Goal: Information Seeking & Learning: Learn about a topic

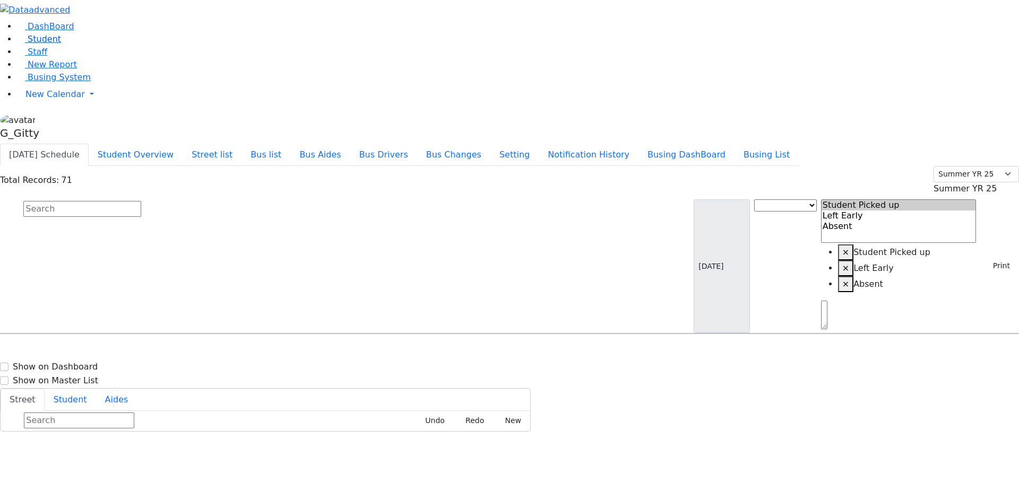
click at [56, 44] on link "Student" at bounding box center [39, 39] width 44 height 10
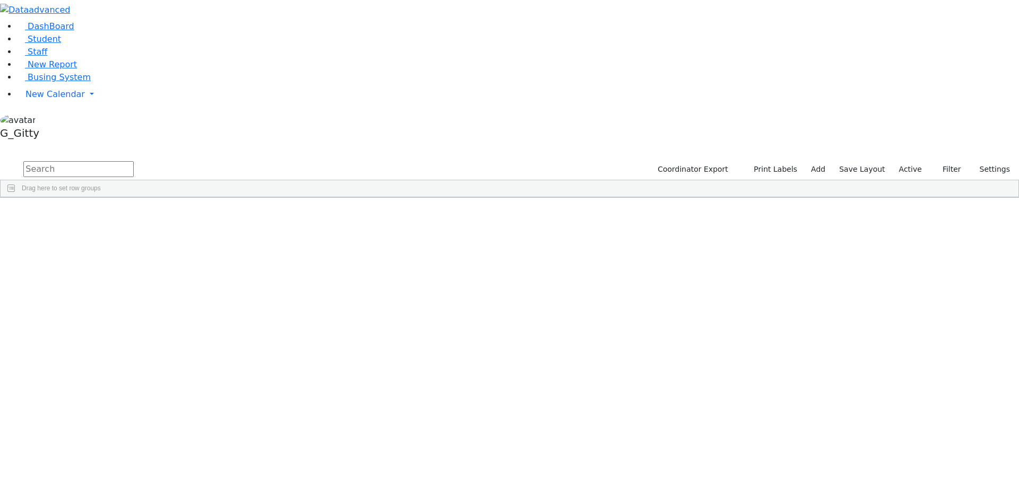
click at [134, 161] on input "text" at bounding box center [78, 169] width 110 height 16
type input "[PERSON_NAME]"
click at [134, 423] on div "Katz" at bounding box center [100, 430] width 67 height 15
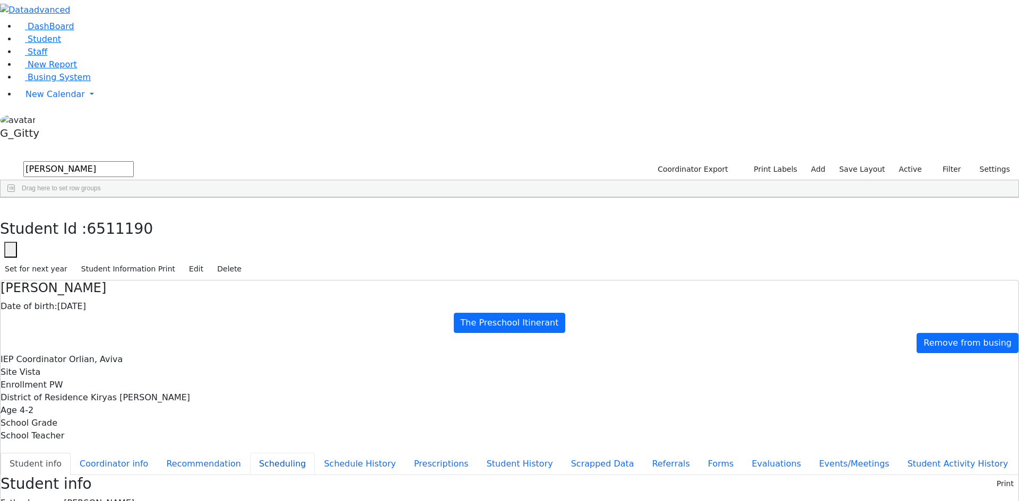
click at [250, 453] on button "Scheduling" at bounding box center [282, 464] width 65 height 22
click at [134, 498] on input "text" at bounding box center [79, 506] width 110 height 16
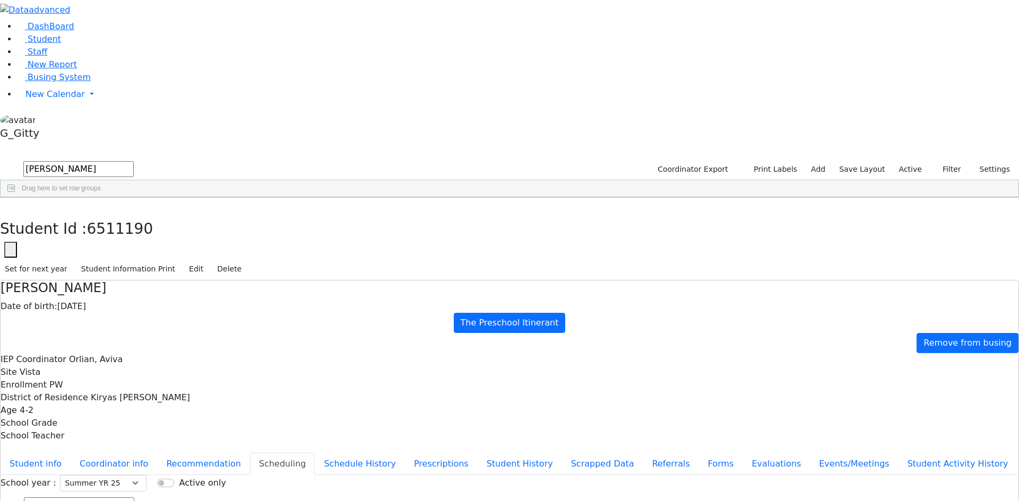
click at [134, 498] on input "text" at bounding box center [79, 506] width 110 height 16
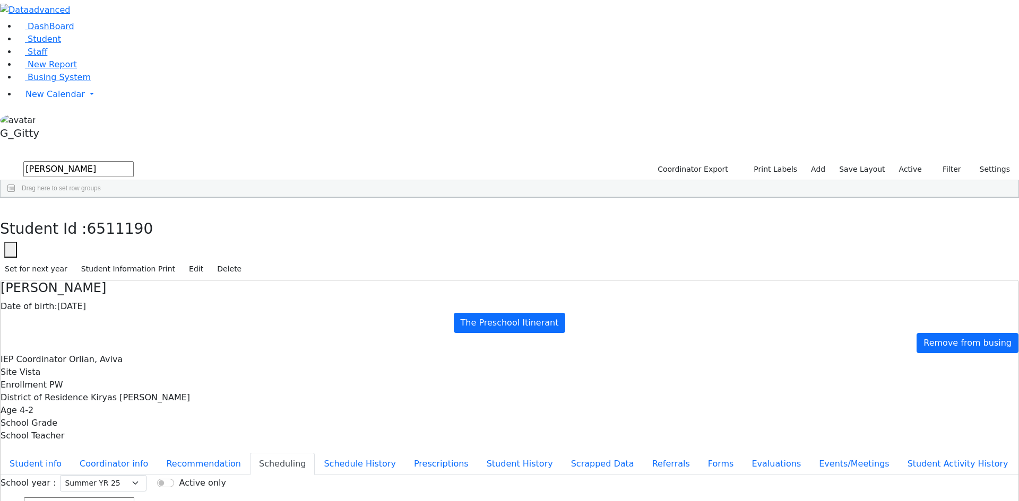
drag, startPoint x: 402, startPoint y: 331, endPoint x: 401, endPoint y: 308, distance: 22.8
click at [54, 82] on link "Busing System" at bounding box center [54, 77] width 74 height 10
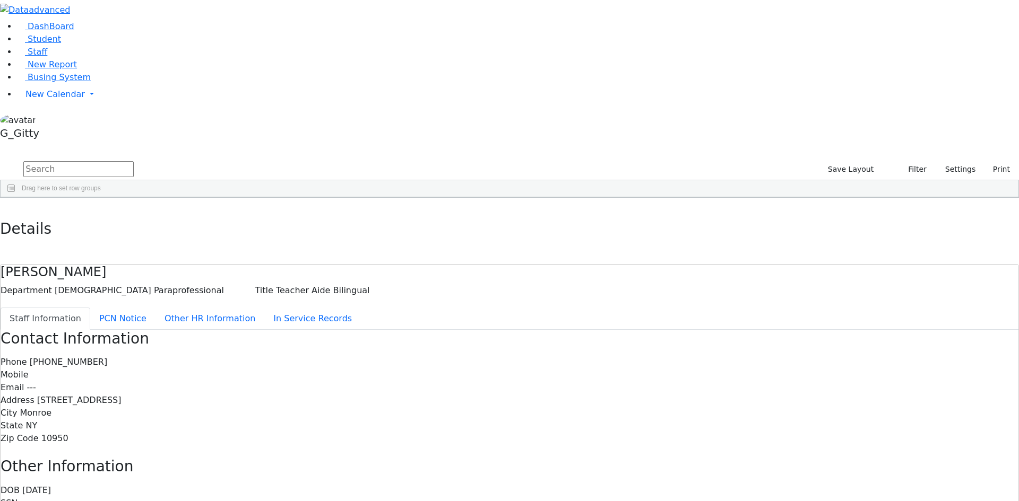
click at [134, 161] on input "text" at bounding box center [78, 169] width 110 height 16
click at [123, 215] on div "Abboudi" at bounding box center [91, 222] width 63 height 15
click at [123, 230] on div "Abramczyk" at bounding box center [91, 237] width 63 height 15
click at [123, 215] on div "Abboudi" at bounding box center [91, 222] width 63 height 15
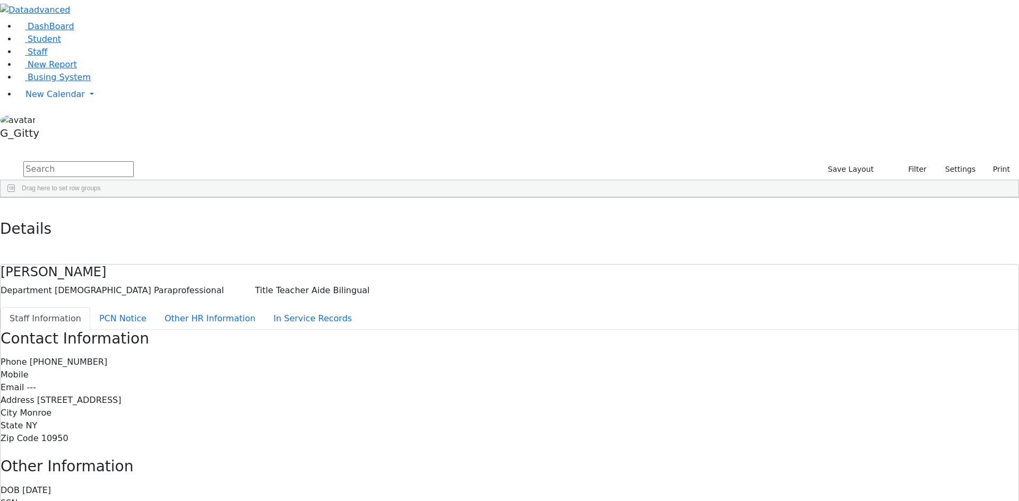
click at [123, 215] on div "Abboudi" at bounding box center [91, 222] width 63 height 15
click at [15, 198] on button "button" at bounding box center [7, 209] width 15 height 22
click at [134, 161] on input "text" at bounding box center [78, 169] width 110 height 16
click at [123, 334] on div "Auslander" at bounding box center [91, 341] width 63 height 15
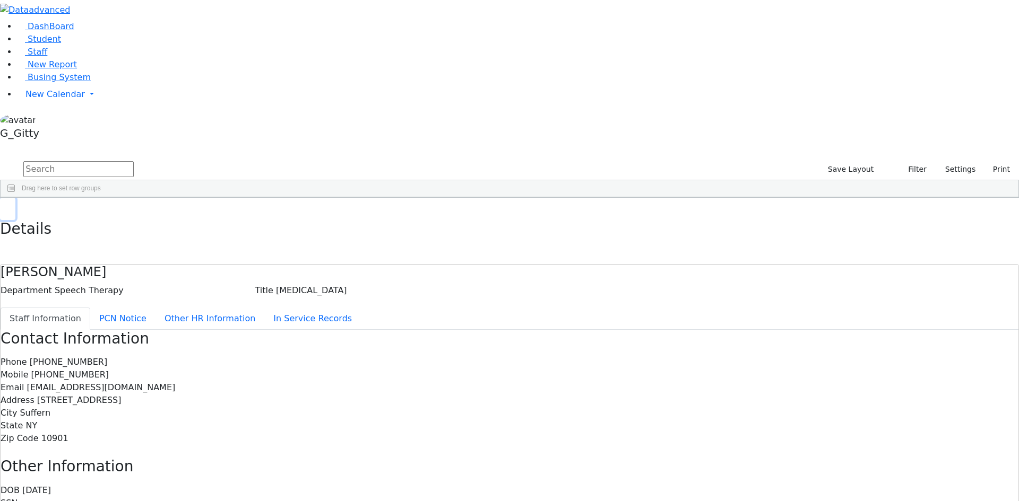
click at [11, 206] on icon "button" at bounding box center [8, 209] width 6 height 6
drag, startPoint x: 218, startPoint y: 47, endPoint x: 245, endPoint y: 27, distance: 33.4
click at [134, 161] on input "text" at bounding box center [78, 169] width 110 height 16
click at [55, 44] on link "Student" at bounding box center [39, 39] width 44 height 10
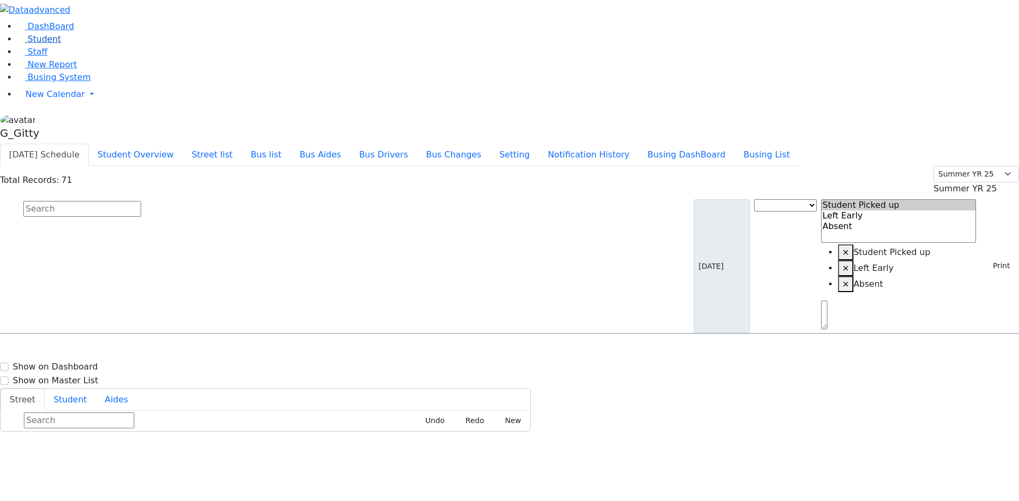
click at [37, 44] on span "Student" at bounding box center [44, 39] width 33 height 10
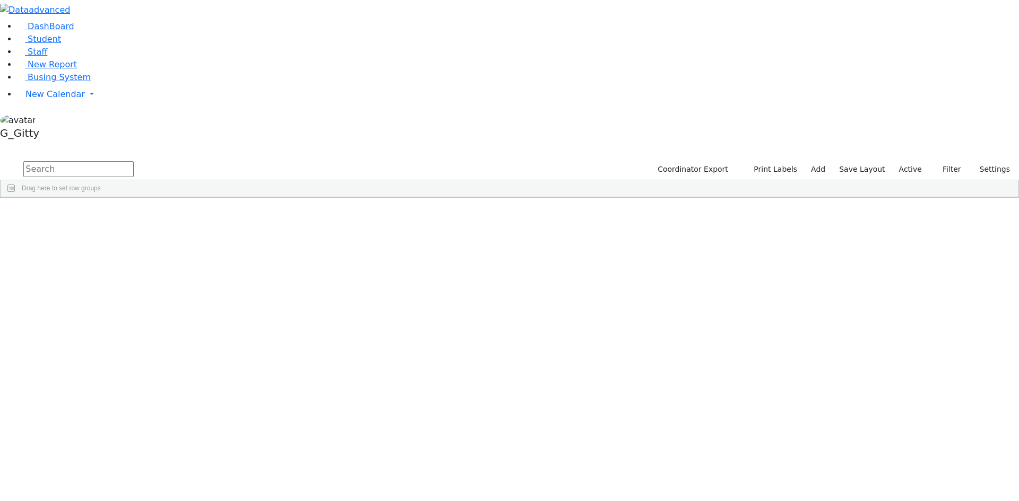
drag, startPoint x: 160, startPoint y: 102, endPoint x: 355, endPoint y: 390, distance: 347.5
click at [134, 438] on div "[PERSON_NAME]" at bounding box center [100, 445] width 67 height 15
drag, startPoint x: 154, startPoint y: 97, endPoint x: 941, endPoint y: 473, distance: 871.8
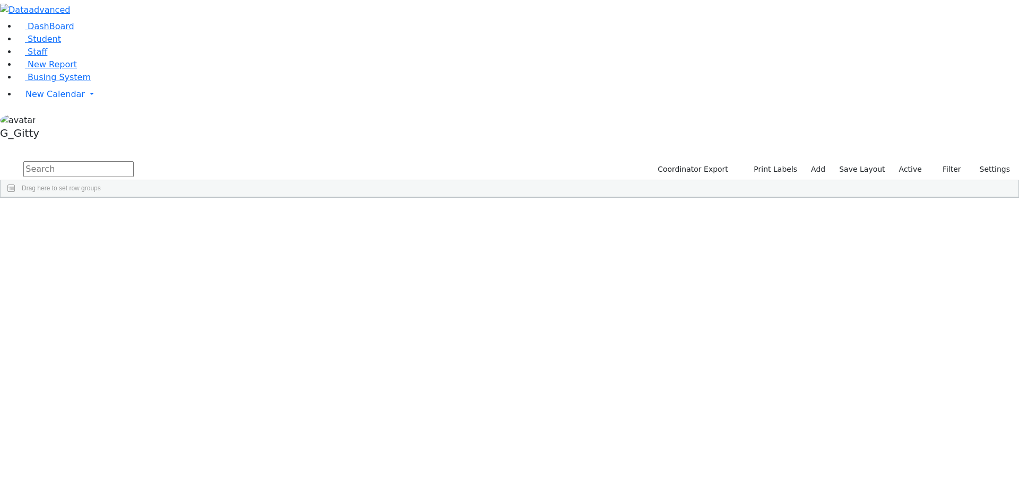
click at [673, 448] on div "Press SPACE to select this row." at bounding box center [639, 455] width 67 height 15
drag, startPoint x: 171, startPoint y: 94, endPoint x: 709, endPoint y: 405, distance: 621.0
click at [134, 161] on input "text" at bounding box center [78, 169] width 110 height 16
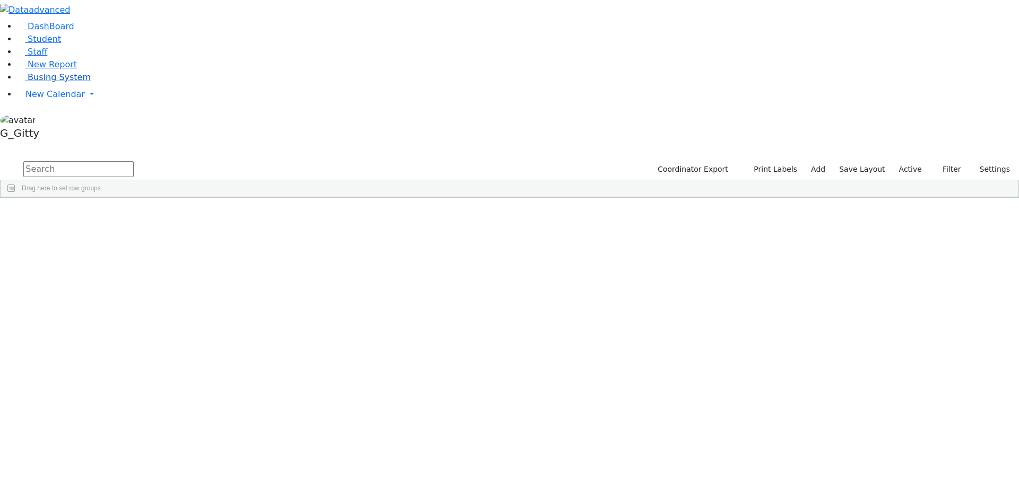
click at [52, 82] on span "Busing System" at bounding box center [59, 77] width 63 height 10
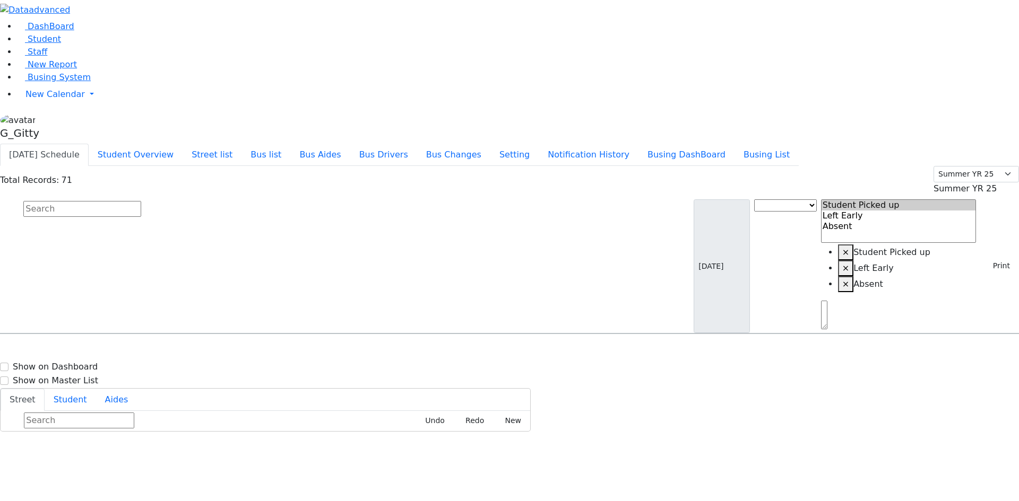
click at [707, 144] on div "[DATE] Schedule Student Overview Street list Bus list Bus Aides Bus Drivers Bus…" at bounding box center [509, 155] width 1019 height 22
click at [702, 144] on button "Busing DashBoard" at bounding box center [686, 155] width 96 height 22
click at [141, 201] on input "text" at bounding box center [82, 209] width 118 height 16
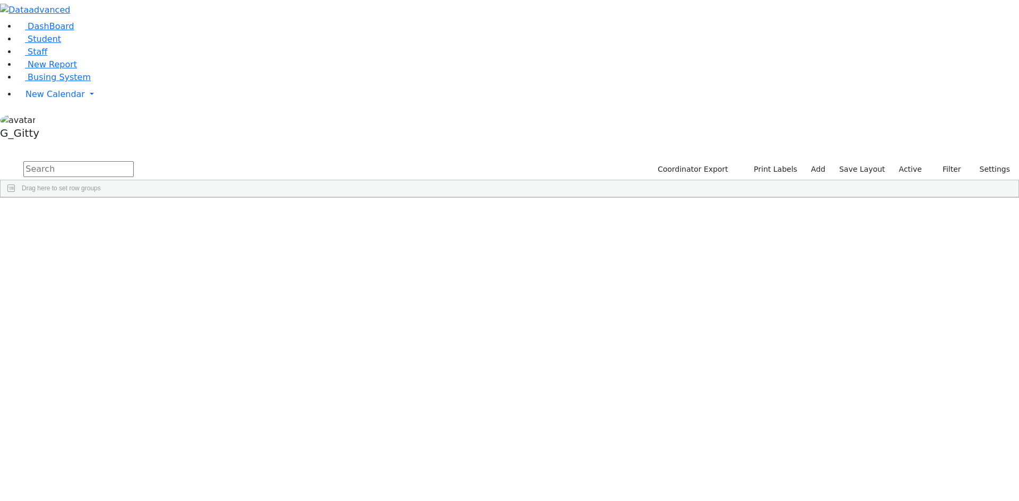
click at [134, 161] on input "text" at bounding box center [78, 169] width 110 height 16
click at [673, 319] on div "Press SPACE to select this row." at bounding box center [639, 326] width 67 height 15
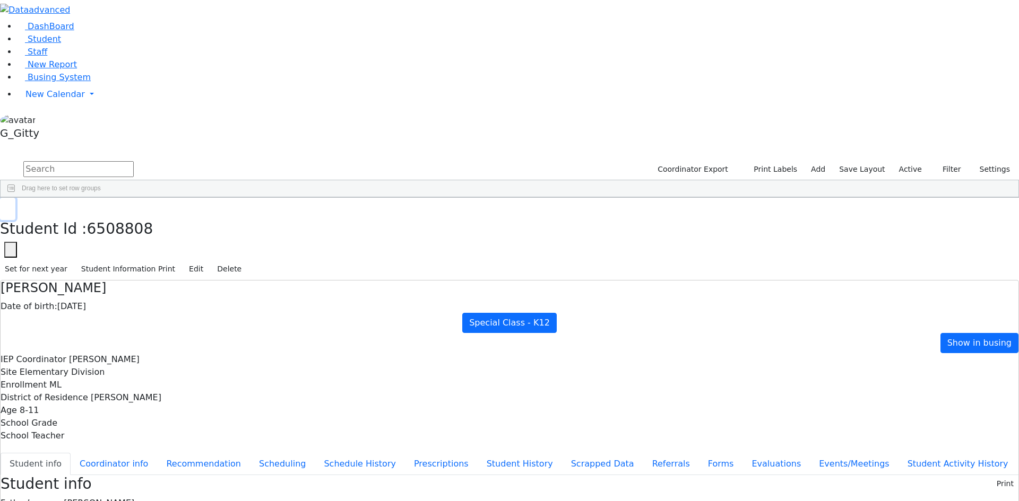
click at [11, 206] on icon "button" at bounding box center [8, 209] width 6 height 6
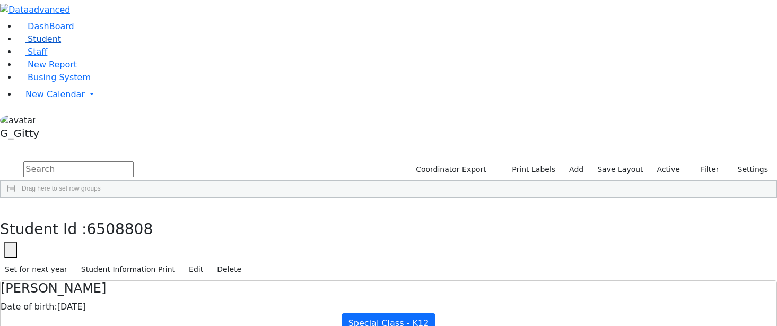
drag, startPoint x: 60, startPoint y: 95, endPoint x: 91, endPoint y: 79, distance: 35.4
click at [47, 57] on link "Staff" at bounding box center [32, 52] width 30 height 10
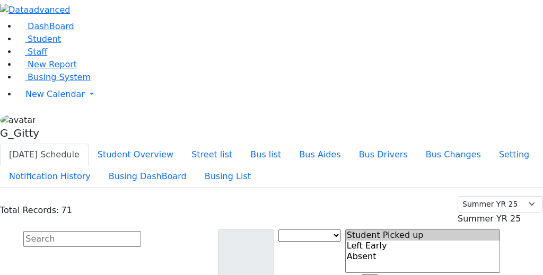
click at [141, 231] on input "text" at bounding box center [82, 239] width 118 height 16
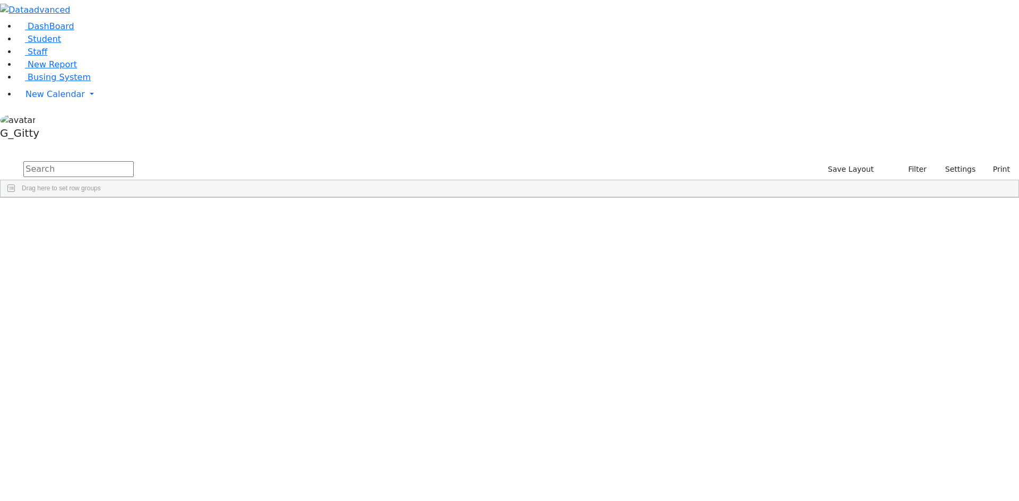
click at [91, 325] on div "[PERSON_NAME]" at bounding box center [68, 356] width 45 height 15
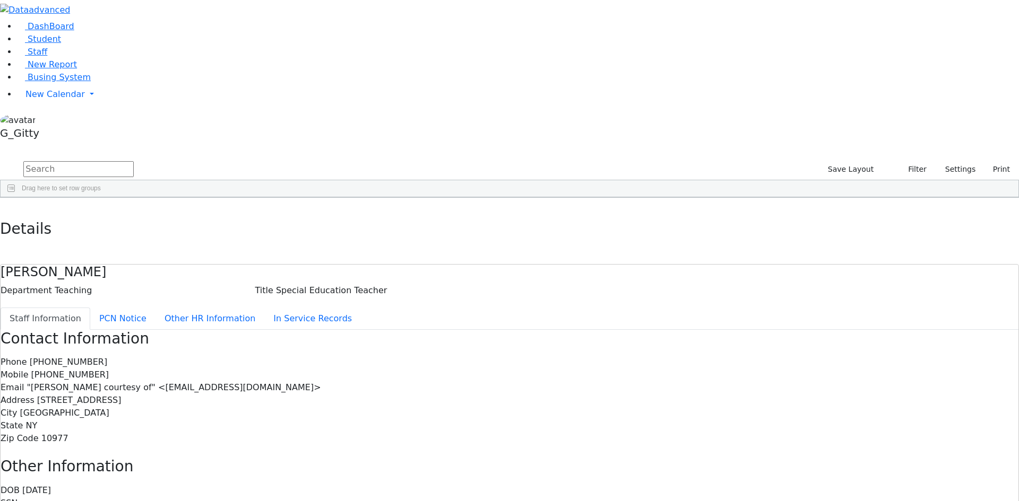
click at [5, 206] on use "button" at bounding box center [5, 206] width 0 height 0
click at [45, 44] on span "Student" at bounding box center [44, 39] width 33 height 10
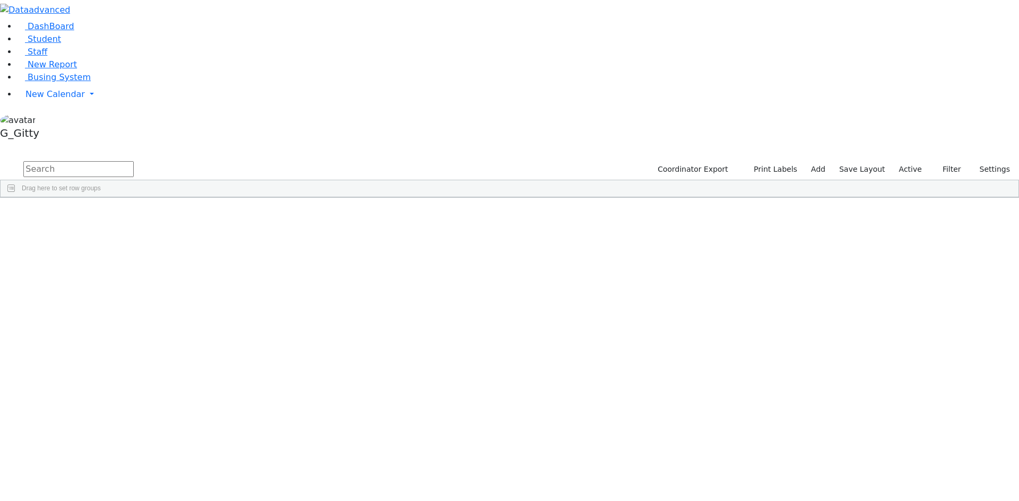
click at [907, 161] on label "Active" at bounding box center [910, 169] width 32 height 16
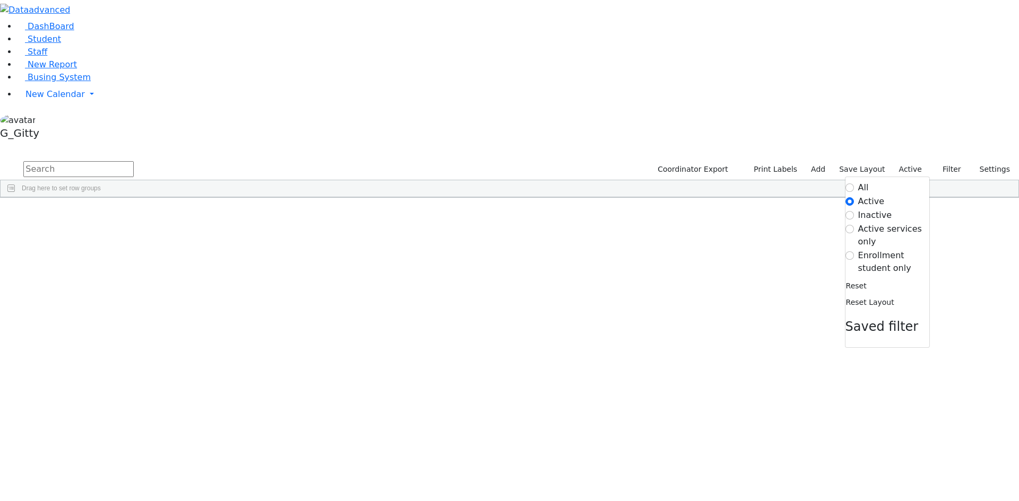
drag, startPoint x: 866, startPoint y: 105, endPoint x: 861, endPoint y: 103, distance: 5.5
click at [864, 249] on label "Enrollment student only" at bounding box center [893, 261] width 71 height 25
click at [854, 251] on input "Enrollment student only" at bounding box center [849, 255] width 8 height 8
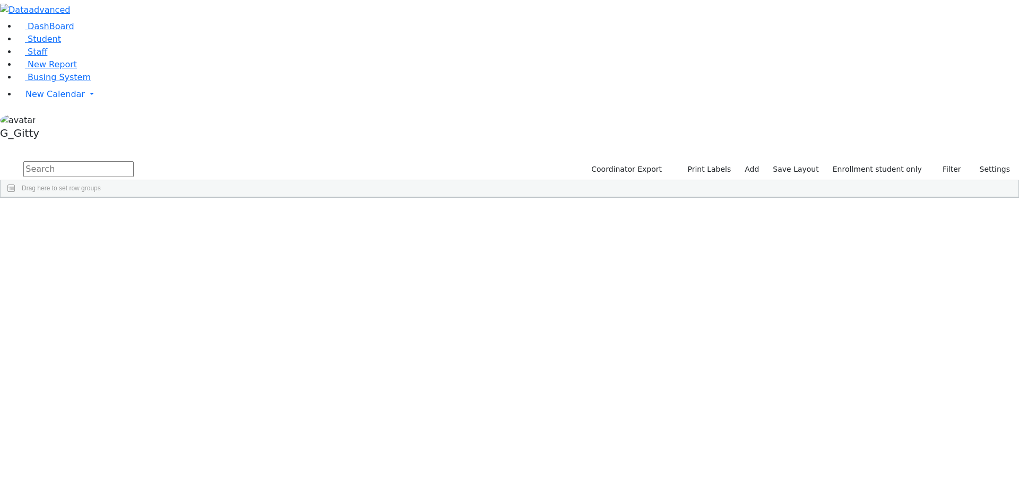
click at [134, 378] on div "Gestetner" at bounding box center [100, 385] width 67 height 15
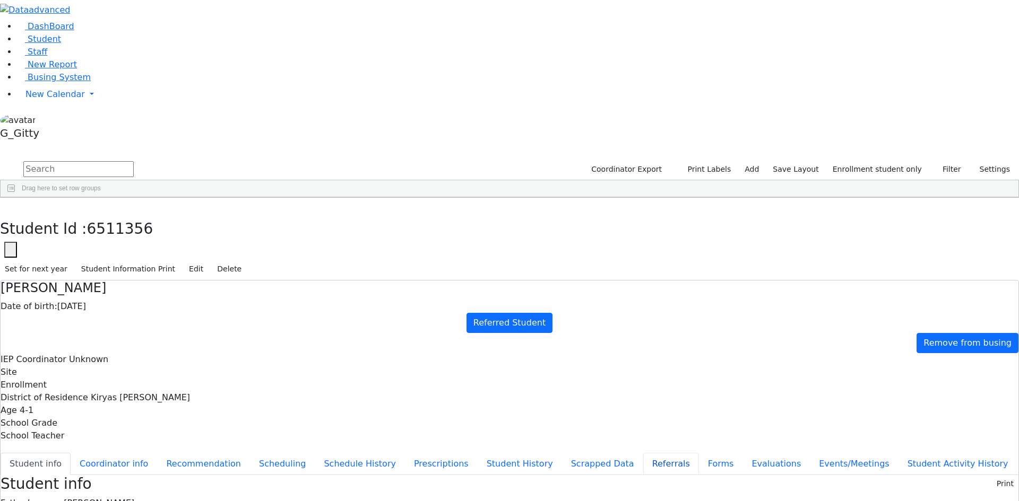
click at [247, 453] on ul "Student info Coordinator info Recommendation Scheduling Schedule History Prescr…" at bounding box center [509, 464] width 1017 height 22
click at [643, 453] on button "Referrals" at bounding box center [671, 464] width 56 height 22
drag, startPoint x: 511, startPoint y: 207, endPoint x: 536, endPoint y: 224, distance: 30.6
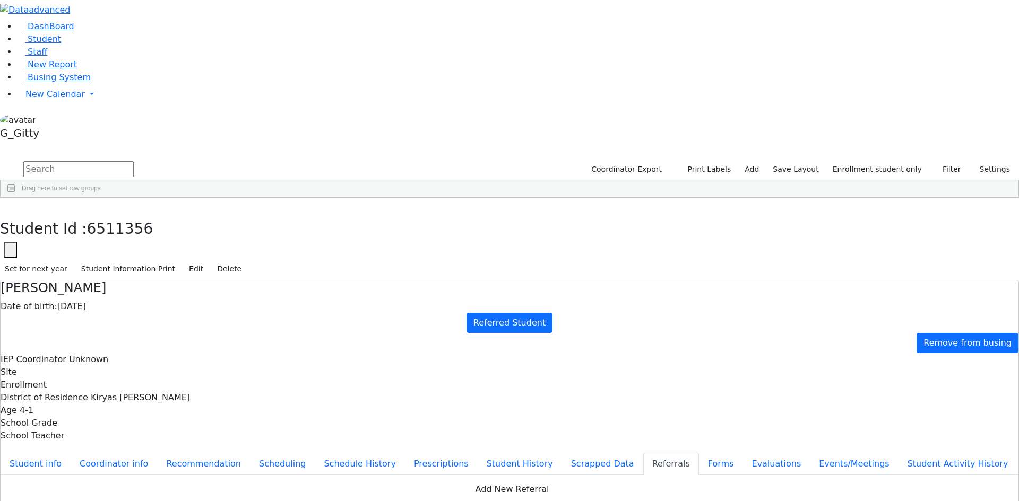
drag, startPoint x: 513, startPoint y: 205, endPoint x: 590, endPoint y: 232, distance: 81.9
drag, startPoint x: 514, startPoint y: 206, endPoint x: 533, endPoint y: 229, distance: 30.1
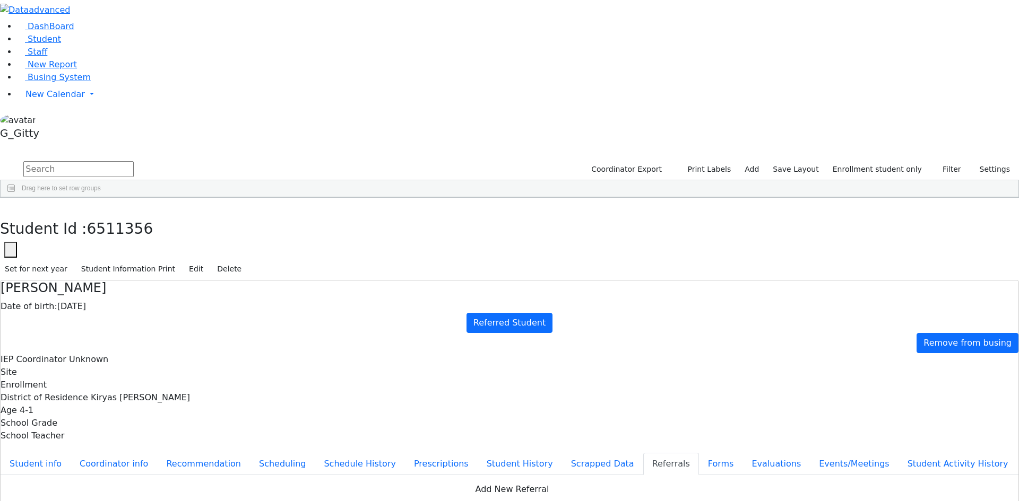
drag, startPoint x: 536, startPoint y: 228, endPoint x: 506, endPoint y: 222, distance: 30.9
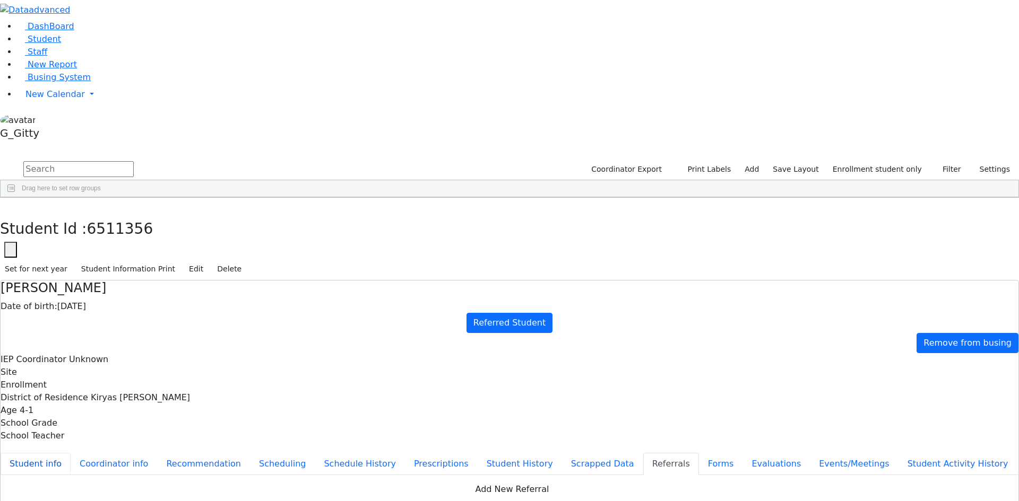
click at [71, 453] on button "Student info" at bounding box center [36, 464] width 70 height 22
click at [15, 198] on button "button" at bounding box center [7, 209] width 15 height 22
click at [134, 215] on div "Aharonowitz" at bounding box center [100, 222] width 67 height 15
click at [643, 453] on button "Referrals" at bounding box center [671, 464] width 56 height 22
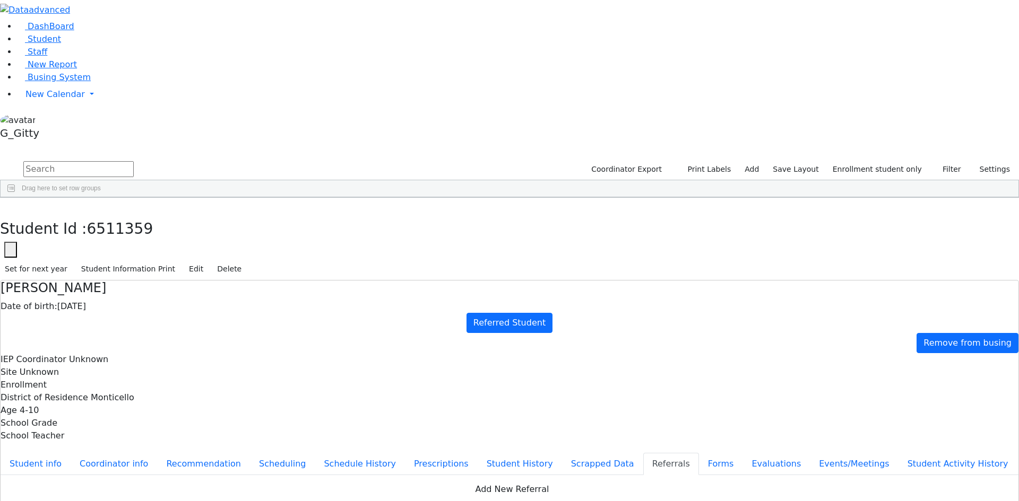
click at [11, 206] on icon "button" at bounding box center [8, 209] width 6 height 6
drag, startPoint x: 455, startPoint y: 208, endPoint x: 343, endPoint y: 199, distance: 112.9
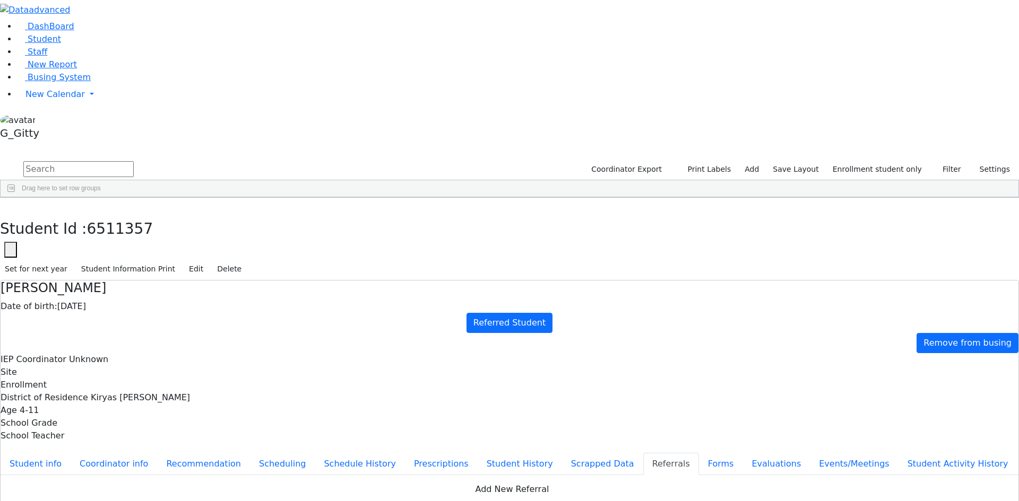
drag, startPoint x: 504, startPoint y: 206, endPoint x: 591, endPoint y: 222, distance: 88.0
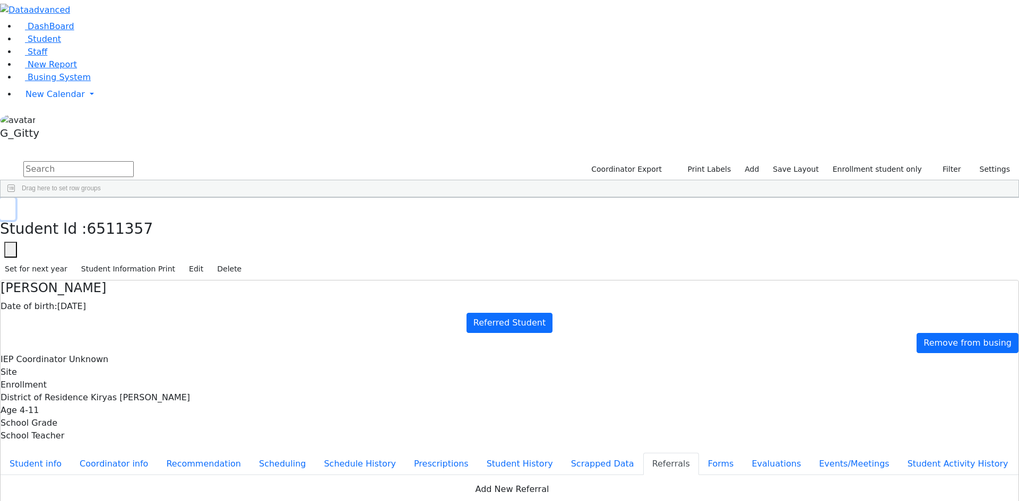
click at [11, 206] on icon "button" at bounding box center [8, 209] width 6 height 6
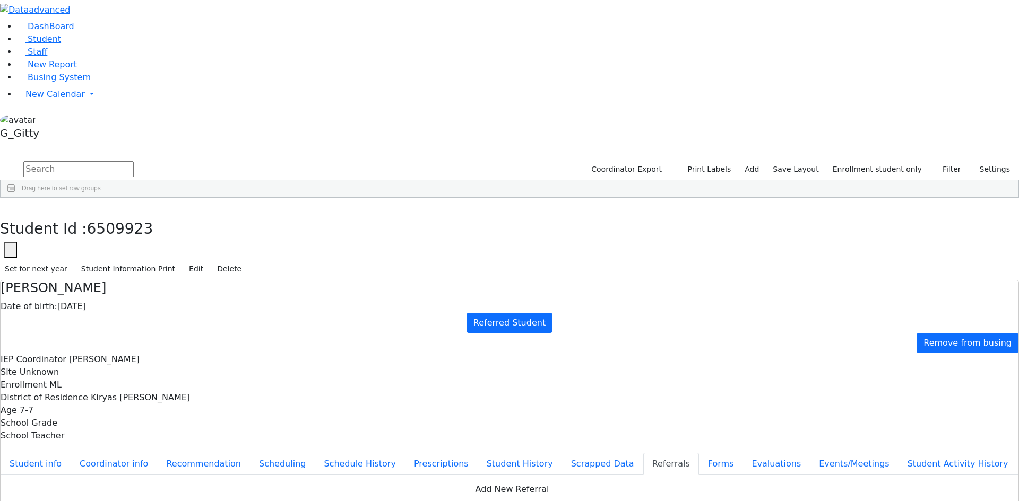
drag, startPoint x: 511, startPoint y: 206, endPoint x: 521, endPoint y: 235, distance: 30.9
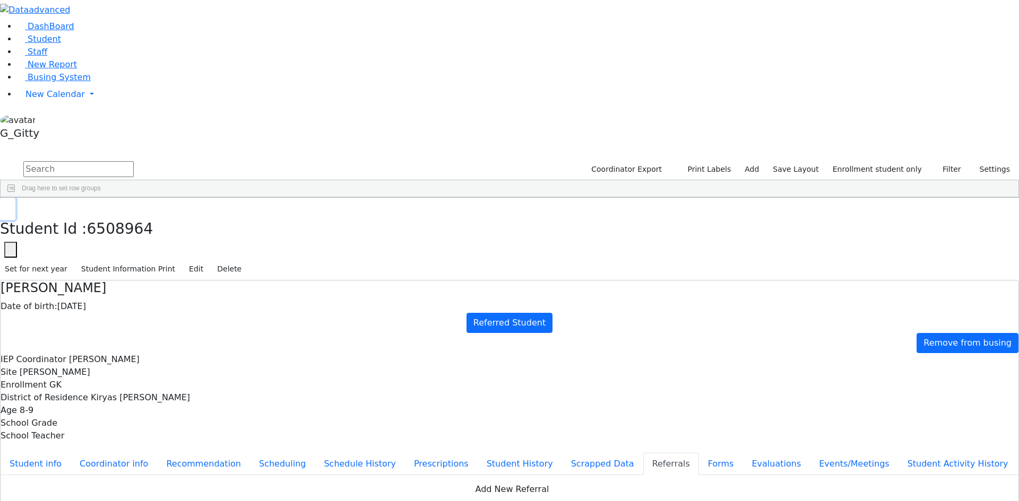
click at [15, 198] on button "button" at bounding box center [7, 209] width 15 height 22
click at [742, 453] on button "Evaluations" at bounding box center [775, 464] width 67 height 22
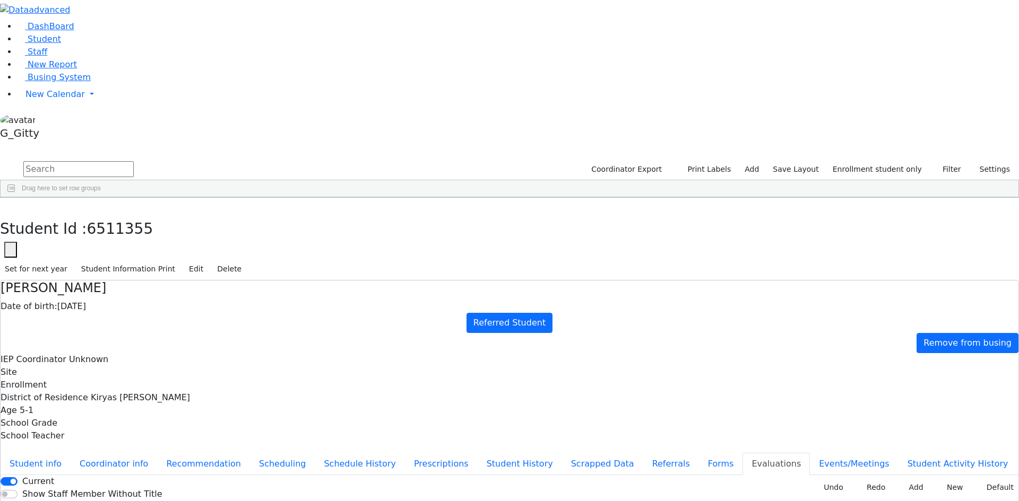
scroll to position [79, 0]
click at [71, 453] on button "Student info" at bounding box center [36, 464] width 70 height 22
drag, startPoint x: 333, startPoint y: 147, endPoint x: 434, endPoint y: 342, distance: 219.7
